Goal: Information Seeking & Learning: Learn about a topic

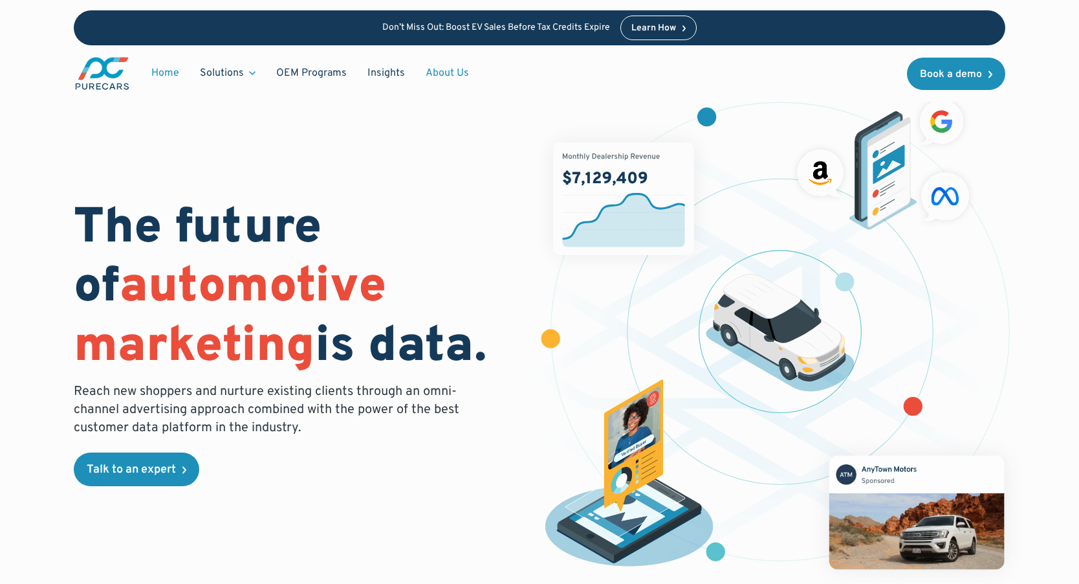
click at [434, 76] on link "About Us" at bounding box center [447, 73] width 64 height 25
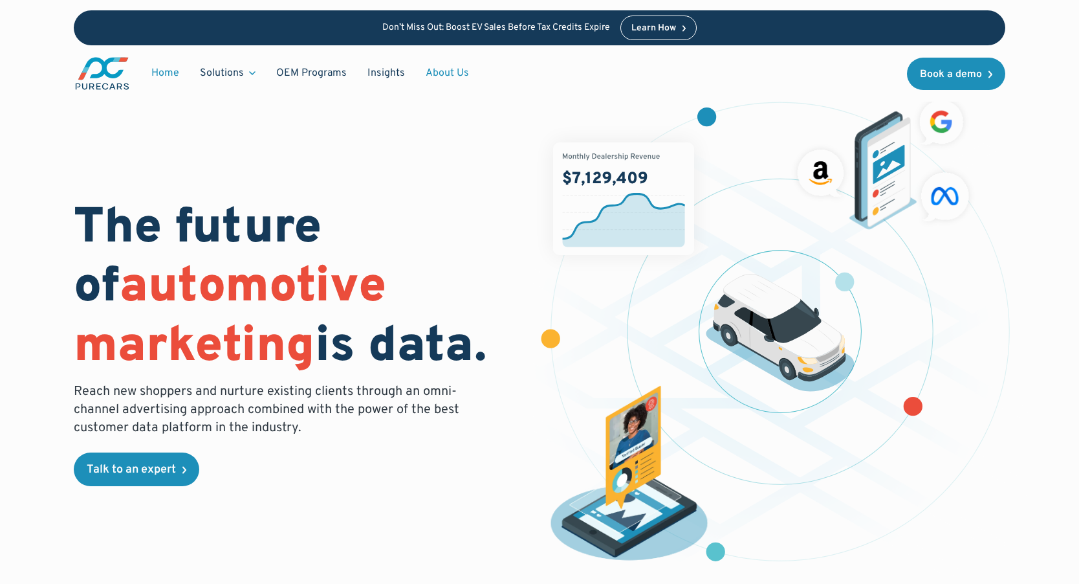
click at [434, 77] on link "About Us" at bounding box center [447, 73] width 64 height 25
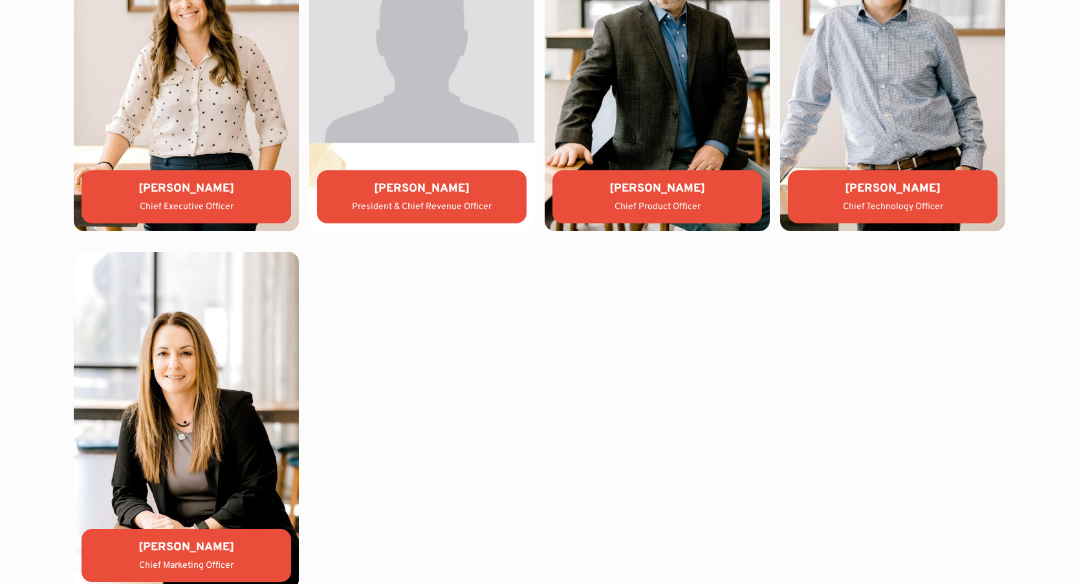
scroll to position [3049, 0]
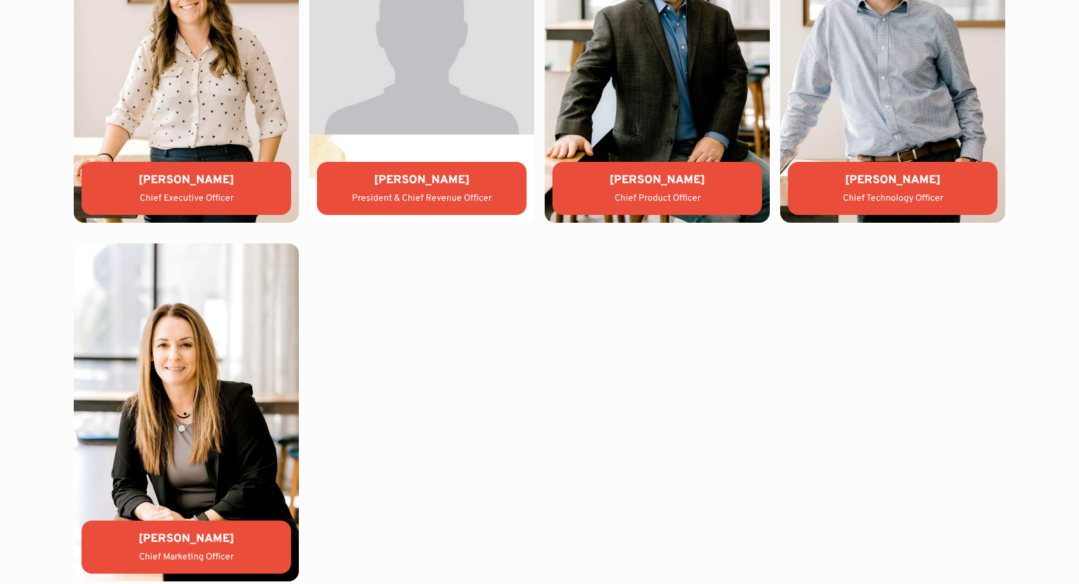
click at [387, 383] on div "Lauren Donalson Chief Executive Officer Jason Wiley President & Chief Revenue O…" at bounding box center [540, 233] width 932 height 696
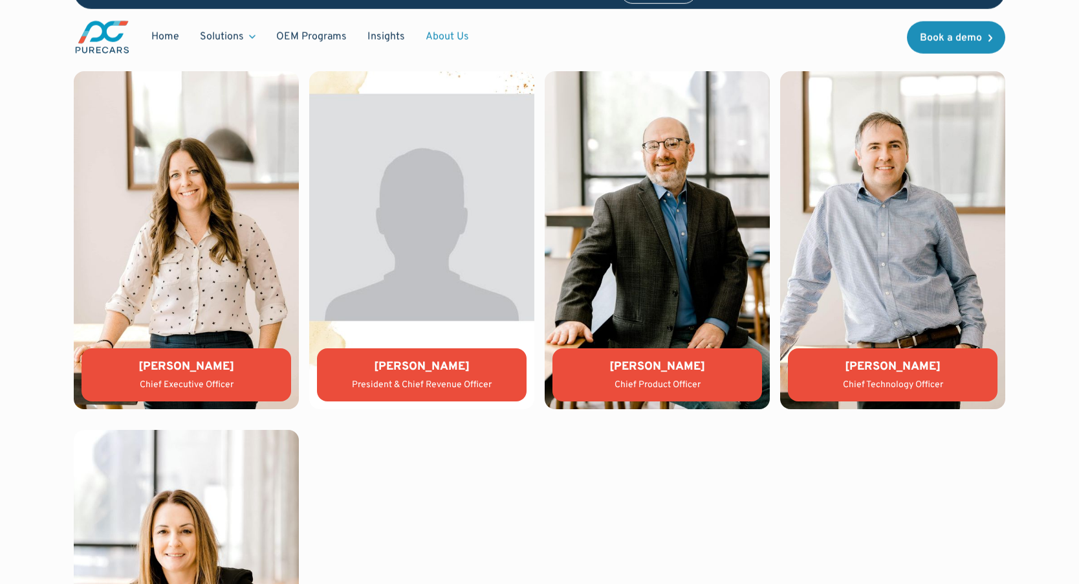
scroll to position [2861, 0]
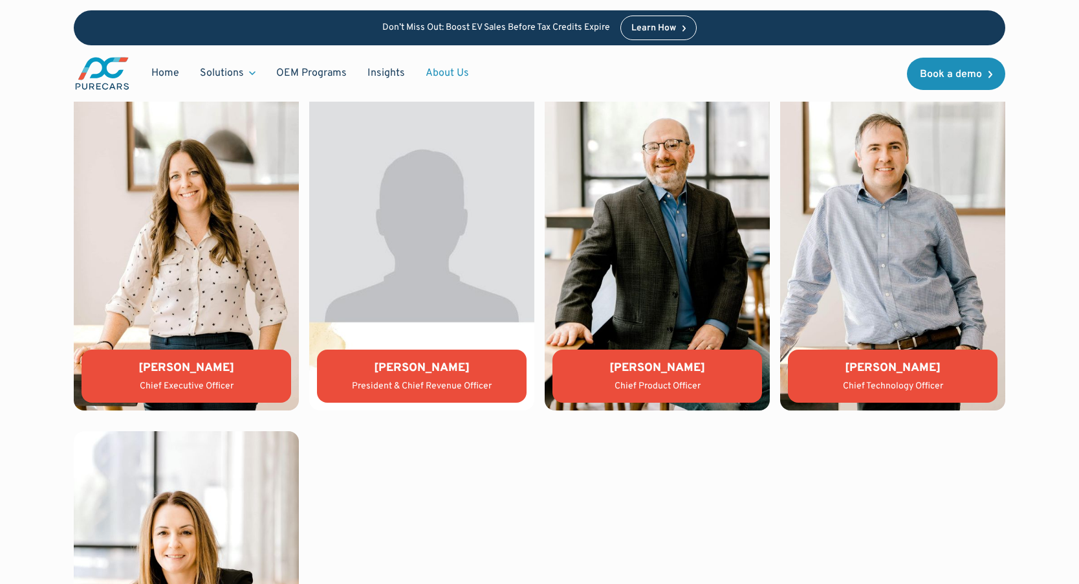
click at [218, 370] on div "Lauren Donalson" at bounding box center [186, 368] width 189 height 16
click at [427, 69] on link "About Us" at bounding box center [447, 73] width 64 height 25
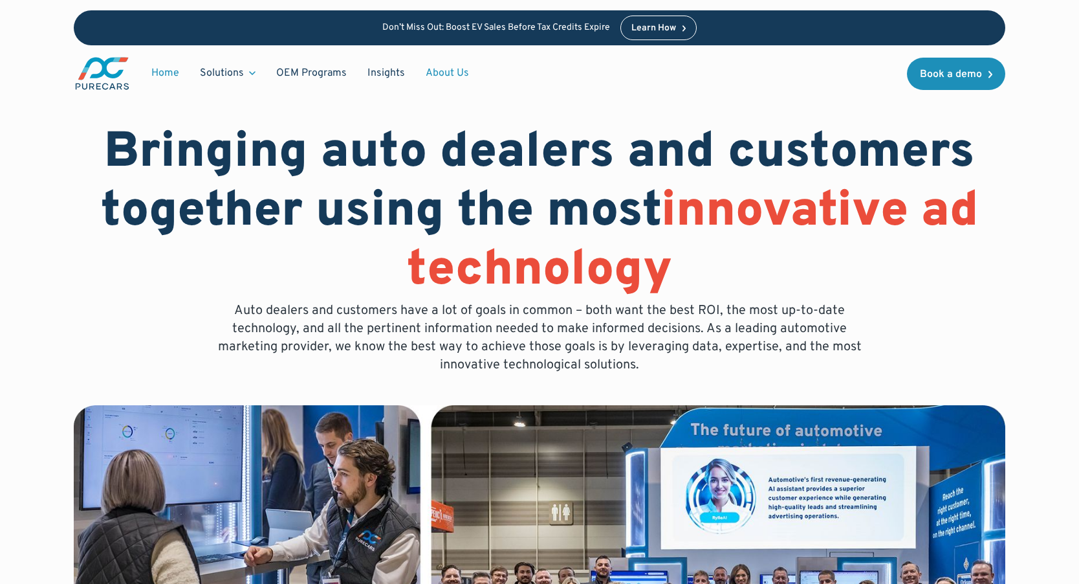
click at [160, 70] on link "Home" at bounding box center [165, 73] width 49 height 25
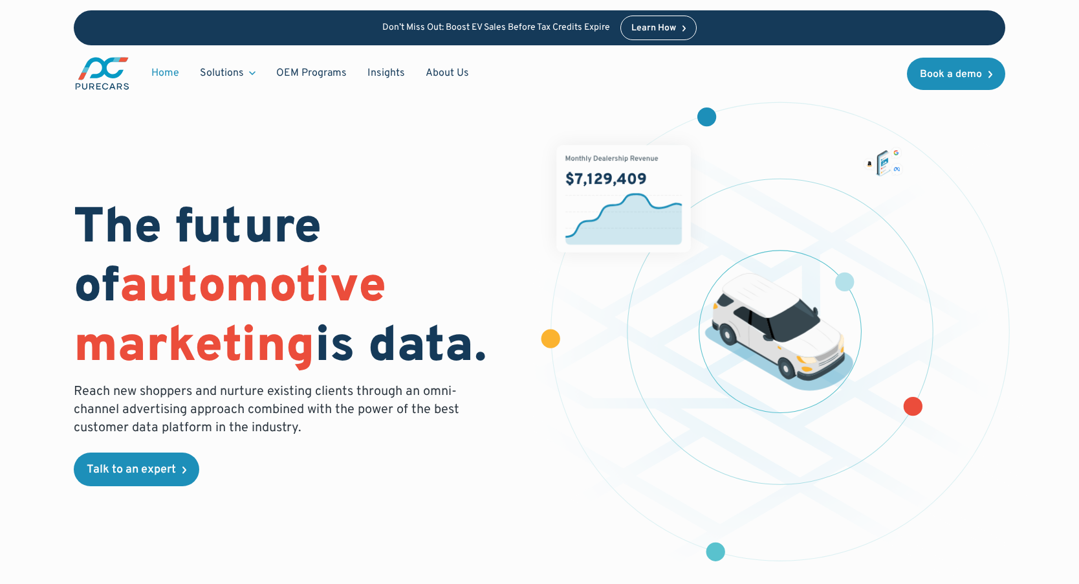
click at [118, 71] on img "main" at bounding box center [102, 74] width 57 height 36
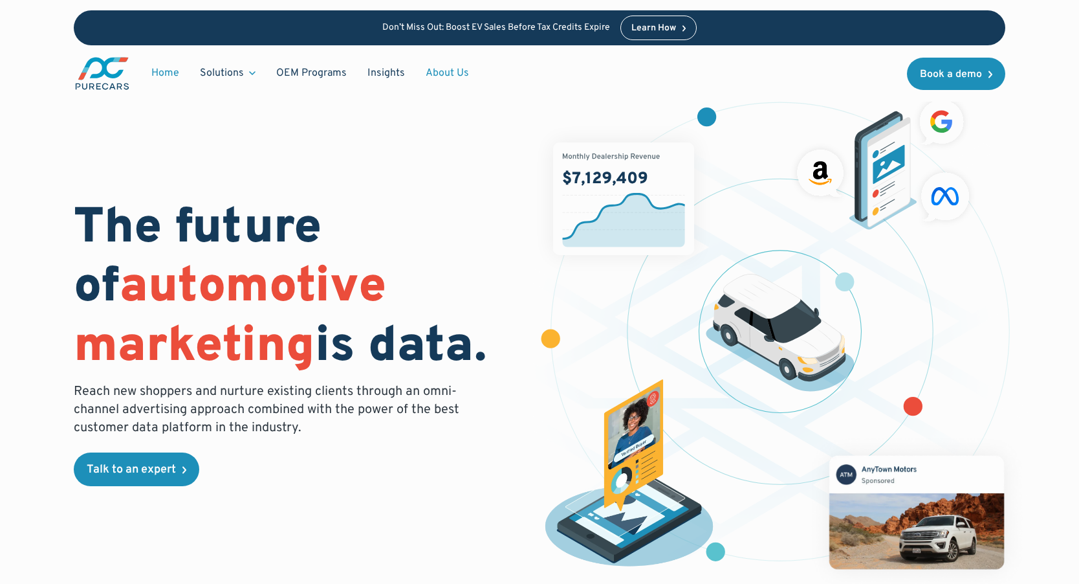
click at [434, 78] on link "About Us" at bounding box center [447, 73] width 64 height 25
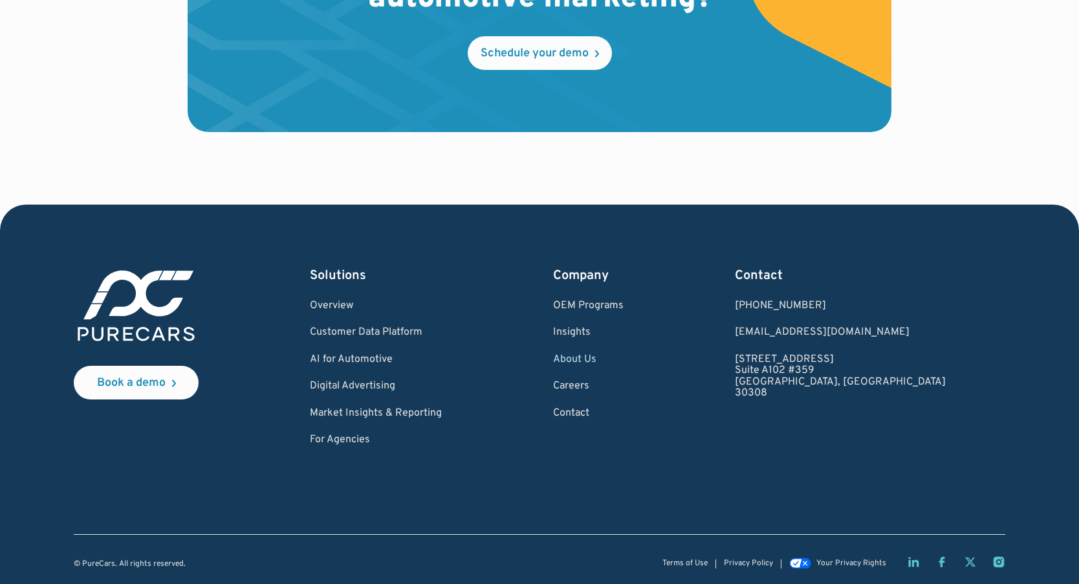
scroll to position [3821, 0]
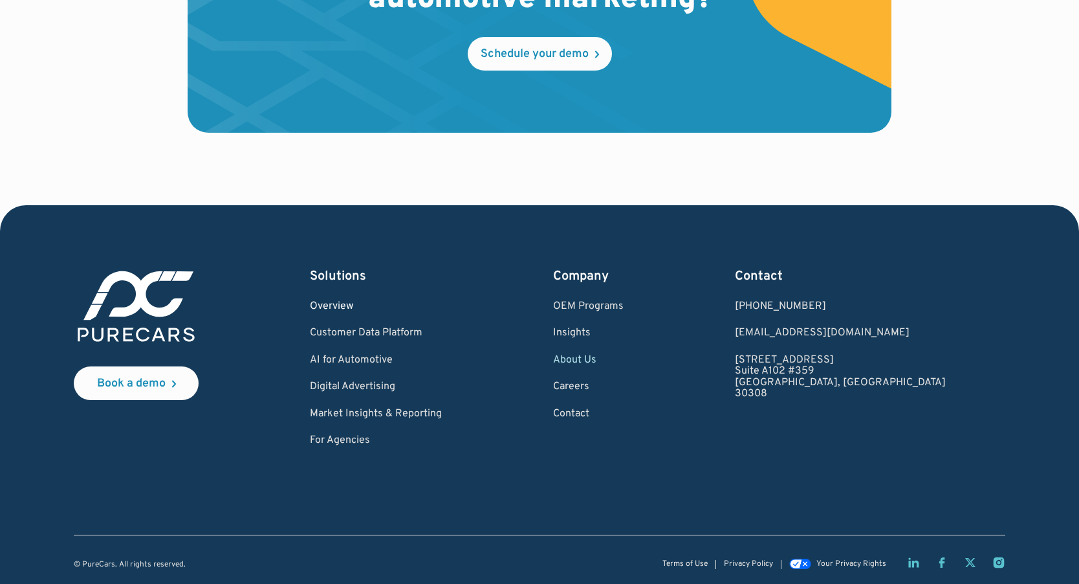
click at [352, 306] on link "Overview" at bounding box center [376, 307] width 132 height 12
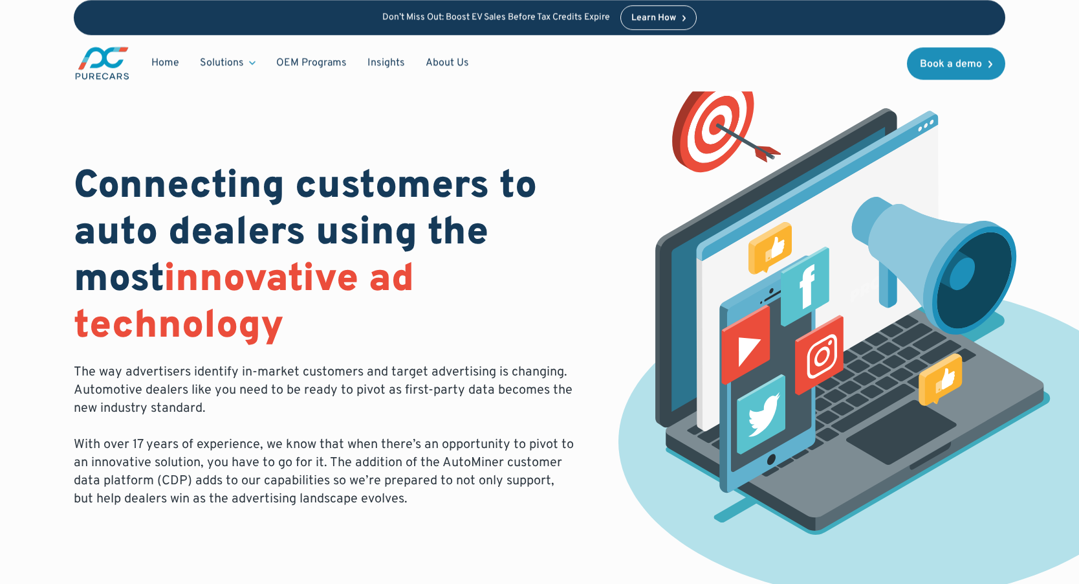
scroll to position [1, 0]
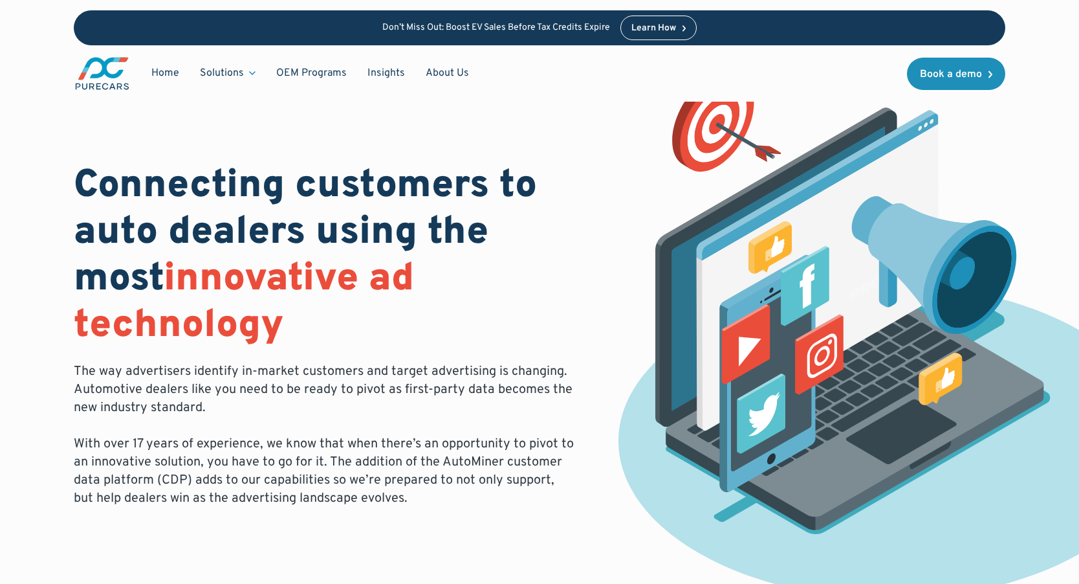
click at [106, 74] on img "main" at bounding box center [102, 74] width 57 height 36
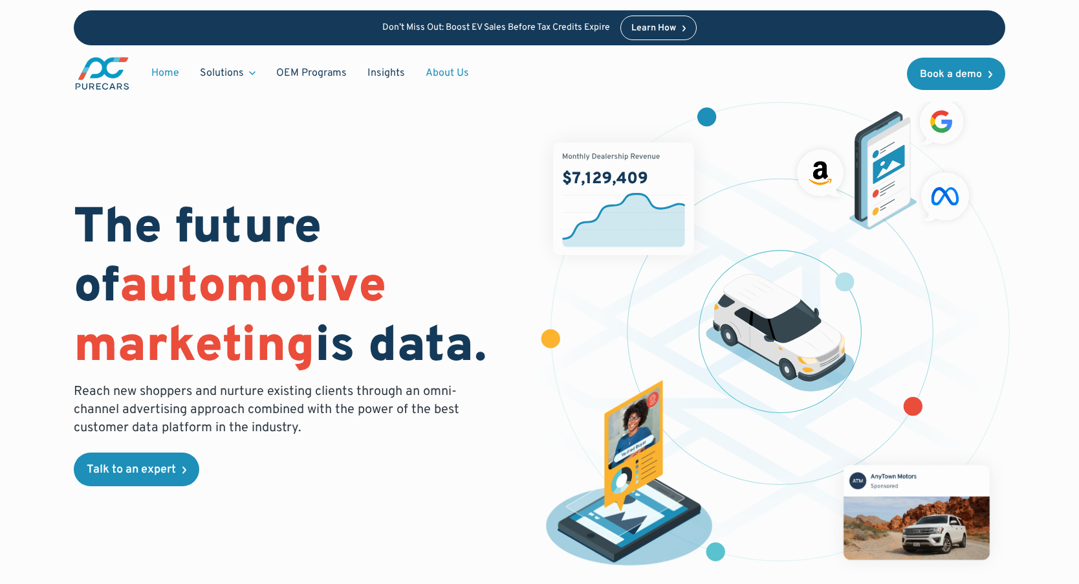
click at [444, 69] on link "About Us" at bounding box center [447, 73] width 64 height 25
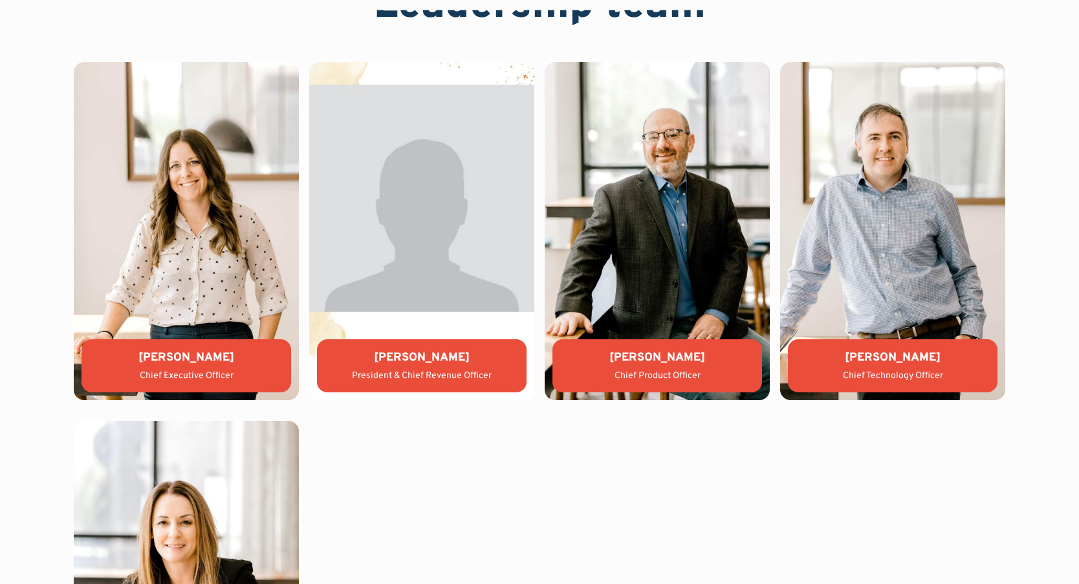
scroll to position [2850, 0]
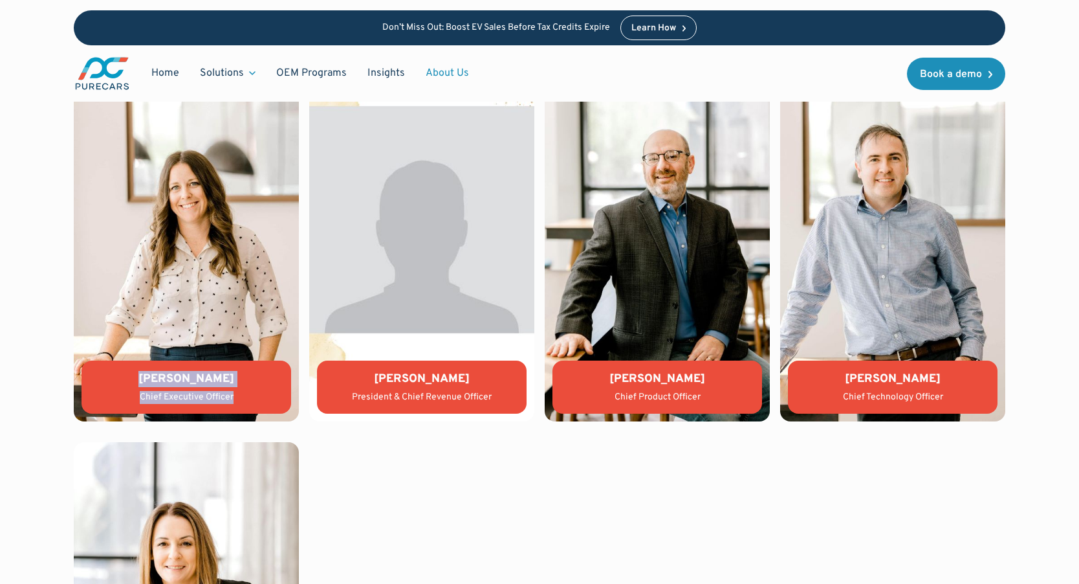
drag, startPoint x: 142, startPoint y: 375, endPoint x: 238, endPoint y: 397, distance: 99.0
click at [238, 397] on div "[PERSON_NAME] Chief Executive Officer" at bounding box center [187, 387] width 210 height 54
click at [238, 397] on div "Chief Executive Officer" at bounding box center [186, 397] width 189 height 13
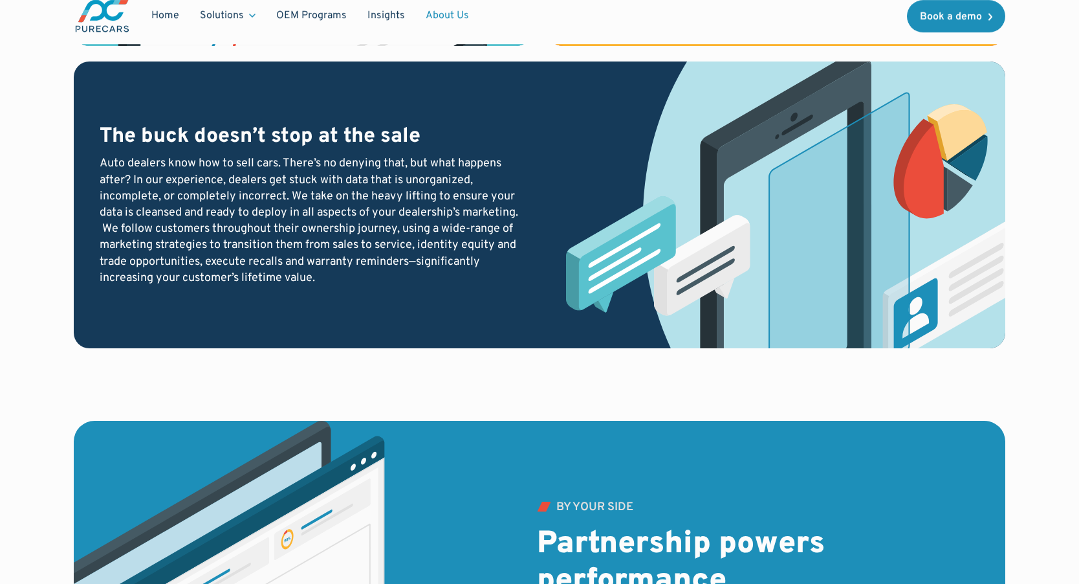
scroll to position [1860, 0]
